Goal: Check status: Check status

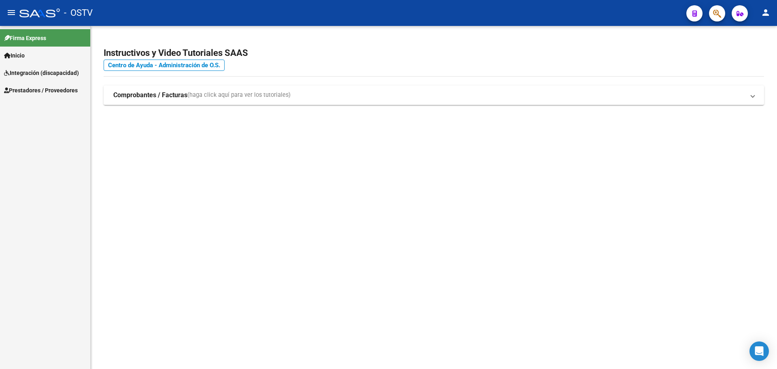
click at [61, 93] on span "Prestadores / Proveedores" at bounding box center [41, 90] width 74 height 9
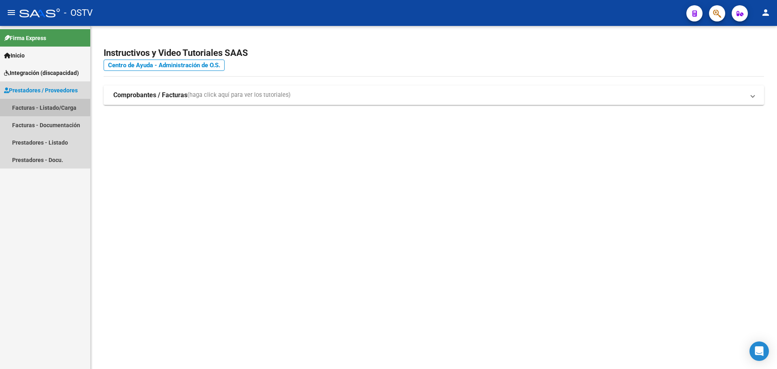
click at [45, 103] on link "Facturas - Listado/Carga" at bounding box center [45, 107] width 90 height 17
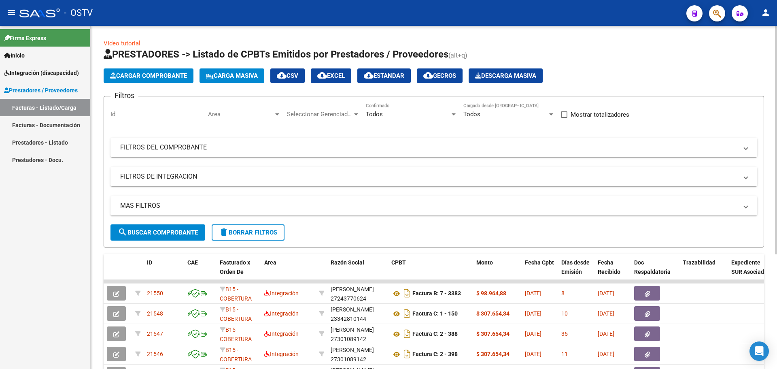
click at [393, 112] on div "Todos" at bounding box center [408, 113] width 84 height 7
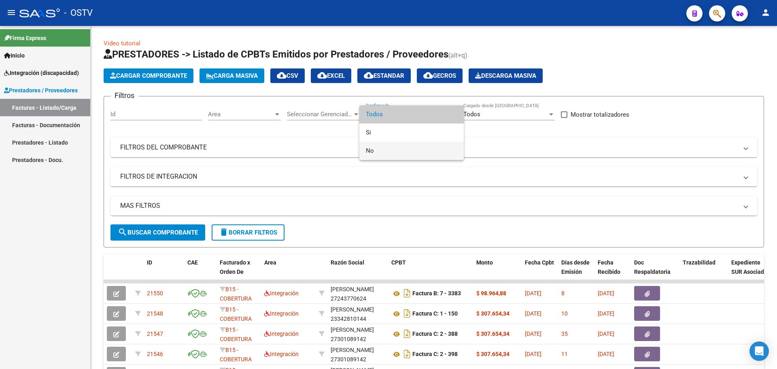
click at [384, 153] on span "No" at bounding box center [411, 151] width 91 height 18
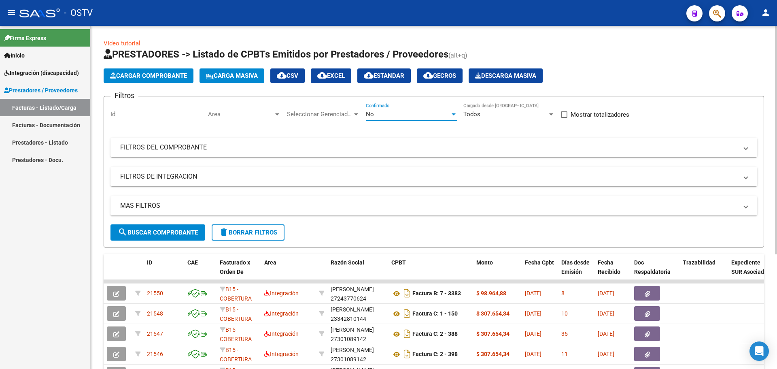
click at [166, 230] on span "search Buscar Comprobante" at bounding box center [158, 232] width 80 height 7
click at [248, 114] on span "Area" at bounding box center [241, 113] width 66 height 7
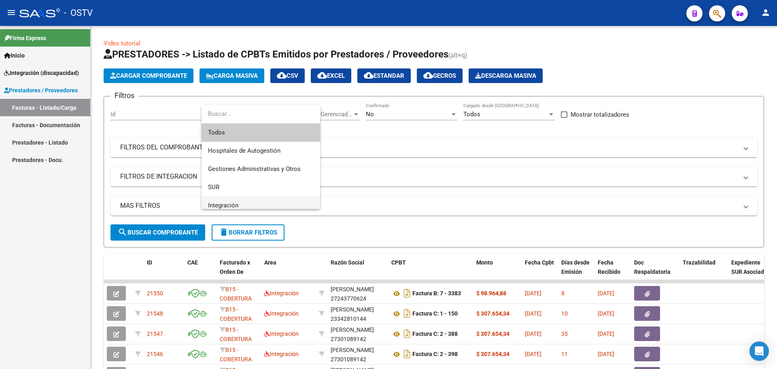
click at [225, 201] on span "Integración" at bounding box center [261, 205] width 106 height 18
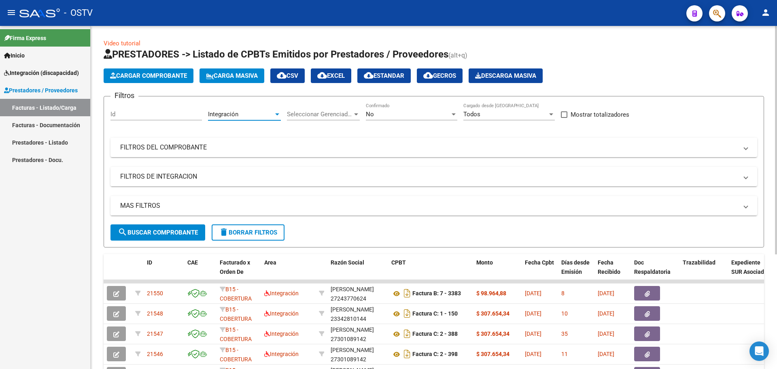
scroll to position [6, 0]
click at [163, 225] on button "search Buscar Comprobante" at bounding box center [157, 232] width 95 height 16
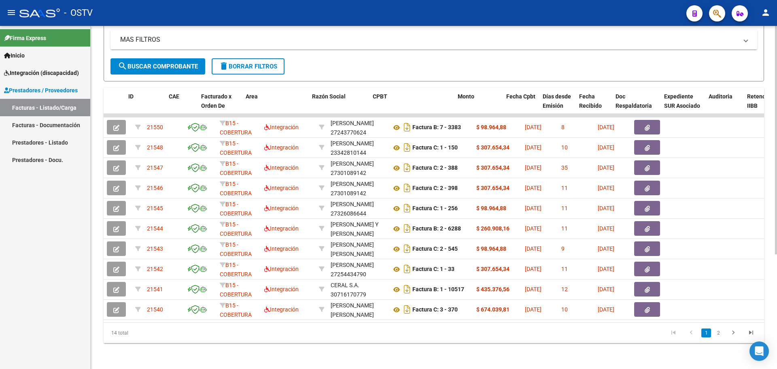
scroll to position [0, 1102]
